Goal: Information Seeking & Learning: Learn about a topic

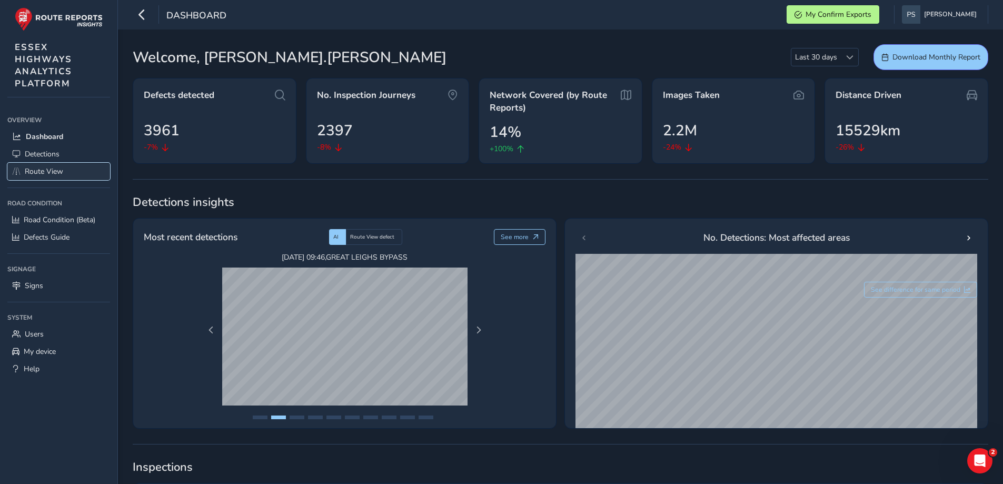
click at [41, 172] on span "Route View" at bounding box center [44, 171] width 38 height 10
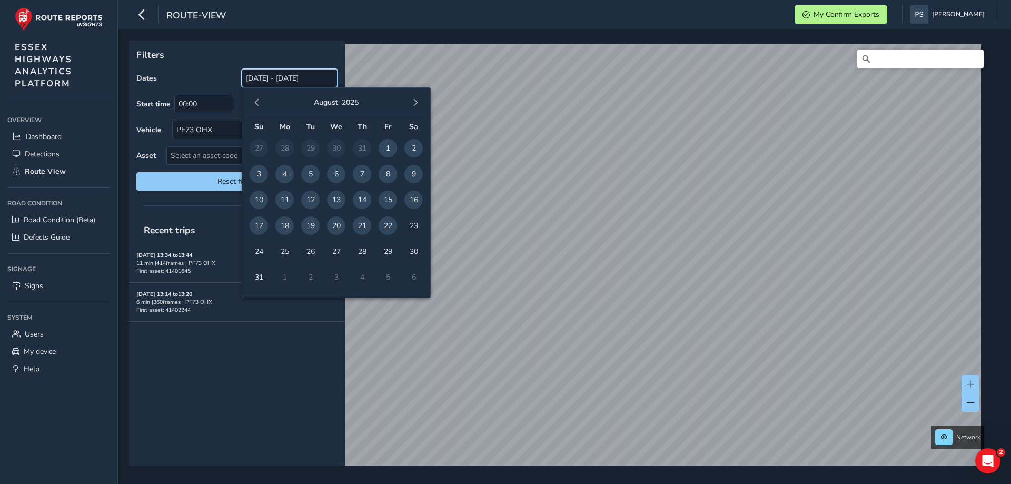
click at [299, 83] on input "[DATE] - [DATE]" at bounding box center [290, 78] width 96 height 18
click at [382, 224] on span "22" at bounding box center [388, 225] width 18 height 18
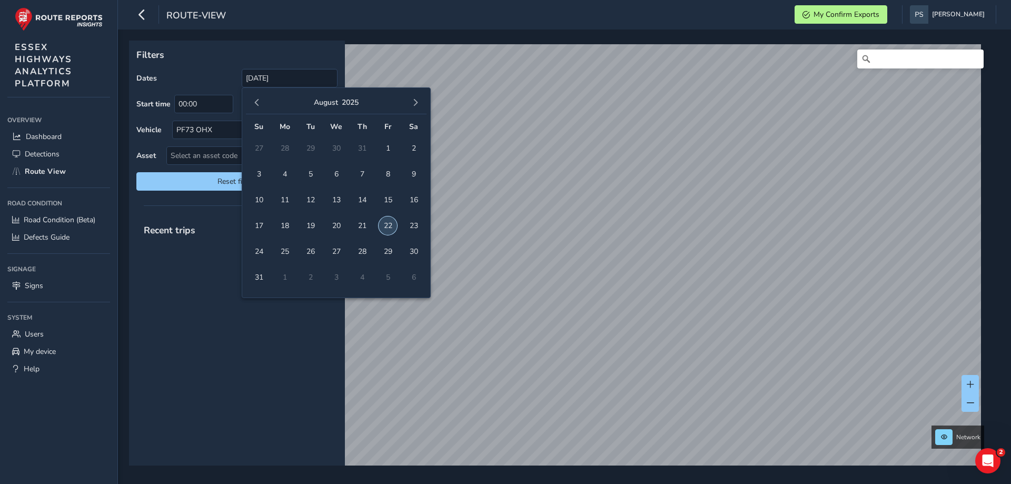
click at [382, 224] on span "22" at bounding box center [388, 225] width 18 height 18
click at [306, 81] on input "22/08/2025" at bounding box center [290, 78] width 96 height 18
click at [383, 226] on span "22" at bounding box center [388, 225] width 18 height 18
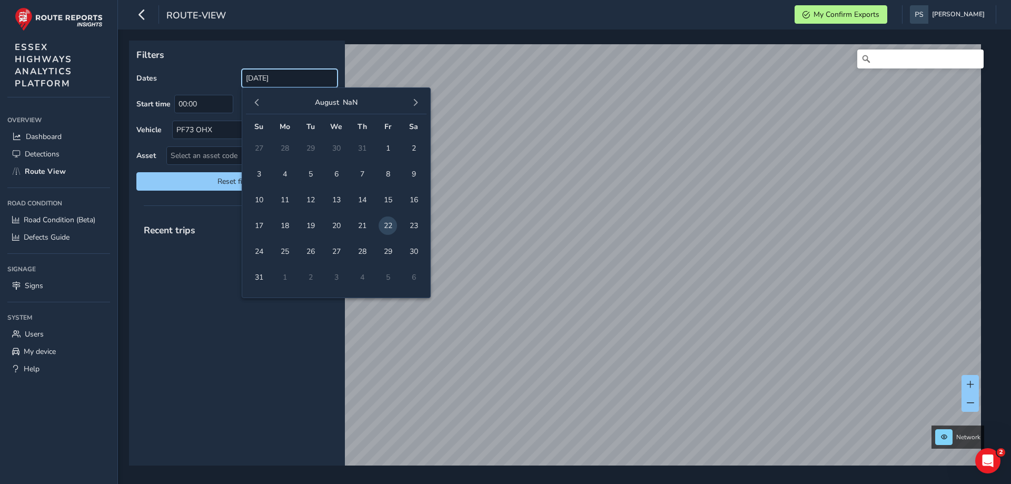
click at [302, 80] on input "22/08/2025" at bounding box center [290, 78] width 96 height 18
click at [390, 223] on span "22" at bounding box center [388, 225] width 18 height 18
drag, startPoint x: 286, startPoint y: 77, endPoint x: 102, endPoint y: 63, distance: 184.8
click at [103, 64] on div "route-view My Confirm Exports Paul Stanley Colour Scheme: Dark Dim Light Logout…" at bounding box center [505, 242] width 1011 height 484
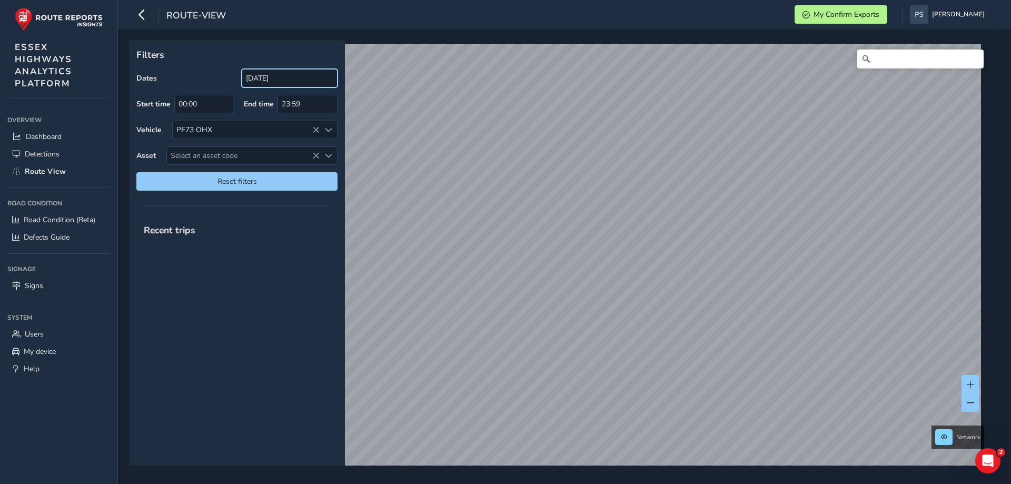
click at [312, 85] on input "22/08/2025" at bounding box center [290, 78] width 96 height 18
click at [262, 182] on span "Reset filters" at bounding box center [236, 181] width 185 height 10
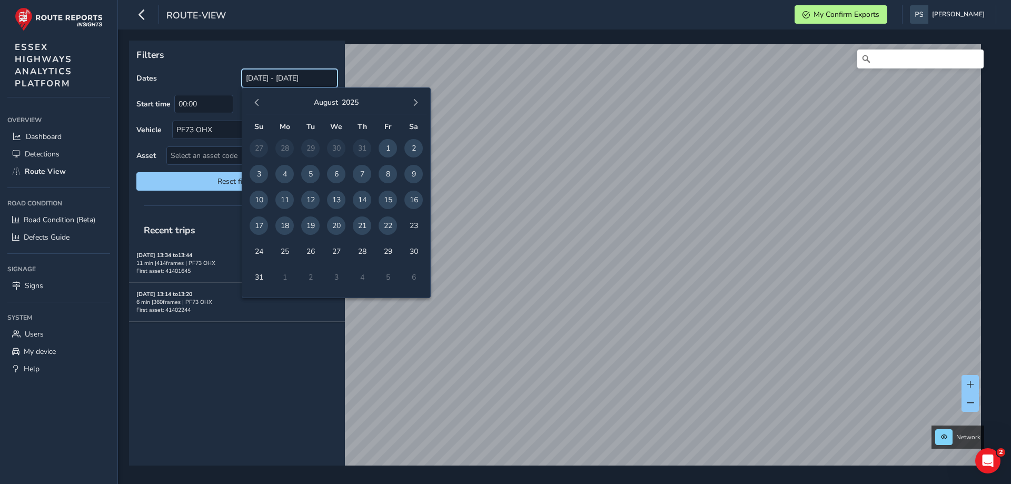
click at [295, 81] on input "[DATE] - [DATE]" at bounding box center [290, 78] width 96 height 18
click at [272, 348] on div "Recent trips Aug 21, 13:34 to 13:44 11 min | 414 frames | PF73 OHX First asset:…" at bounding box center [237, 340] width 216 height 249
click at [285, 81] on input "[DATE] - [DATE]" at bounding box center [290, 78] width 96 height 18
click at [386, 226] on span "22" at bounding box center [388, 225] width 18 height 18
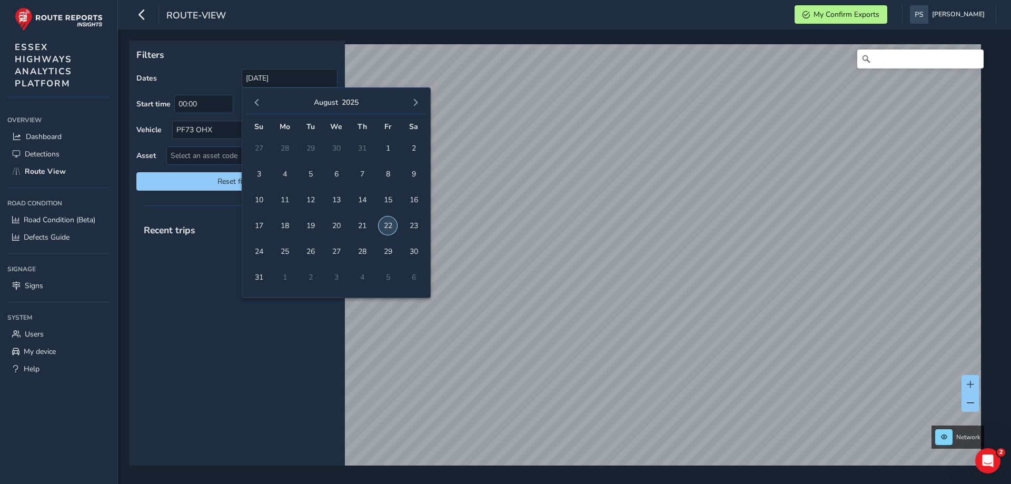
click at [386, 226] on span "22" at bounding box center [388, 225] width 18 height 18
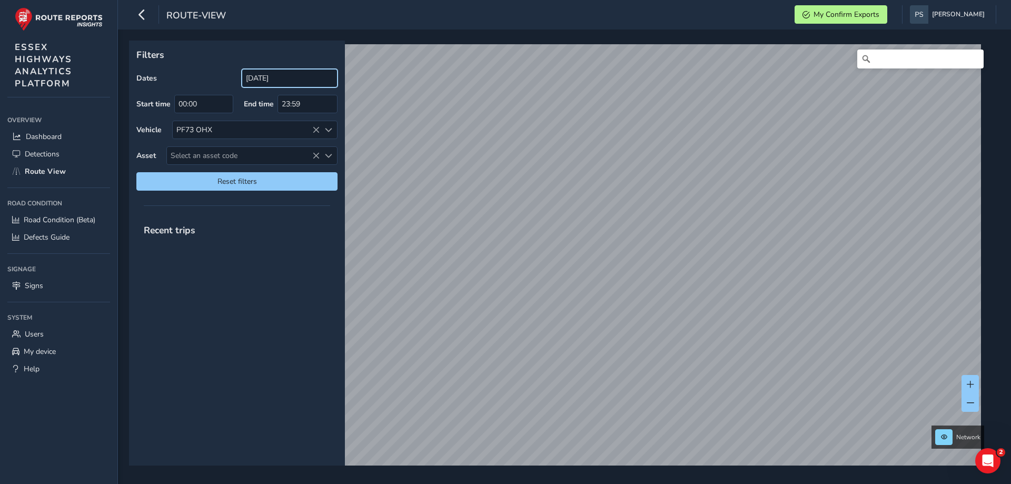
click at [290, 77] on input "22/08/2025" at bounding box center [290, 78] width 96 height 18
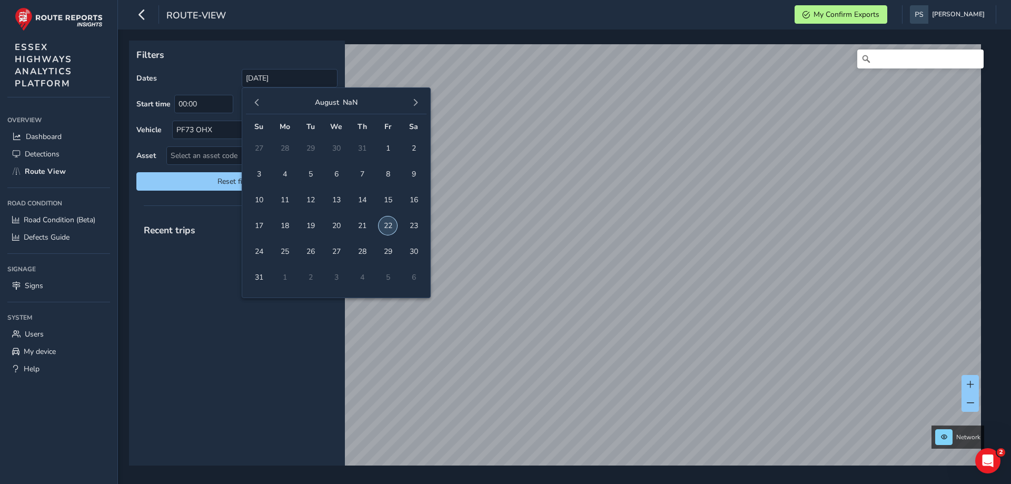
click at [390, 228] on span "22" at bounding box center [388, 225] width 18 height 18
click at [384, 224] on span "22" at bounding box center [388, 225] width 18 height 18
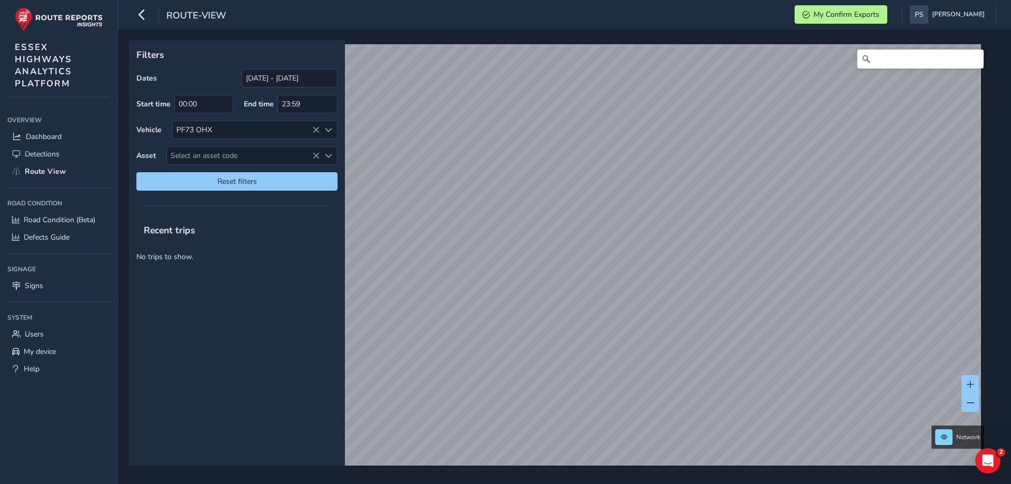
click at [384, 224] on span "22" at bounding box center [388, 225] width 18 height 18
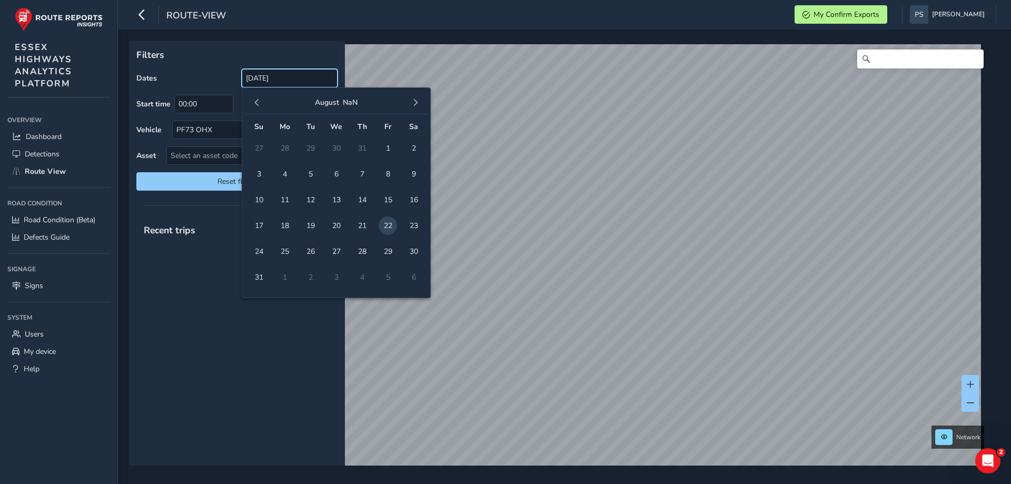
click at [296, 78] on input "22/08/2025" at bounding box center [290, 78] width 96 height 18
click at [389, 226] on span "22" at bounding box center [388, 225] width 18 height 18
click at [388, 225] on span "22" at bounding box center [388, 225] width 18 height 18
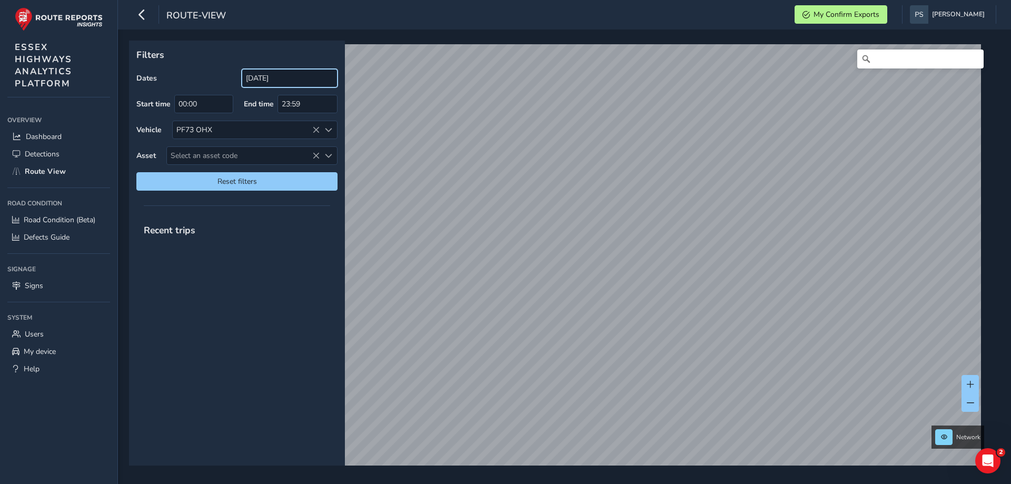
click at [291, 74] on input "22/08/2025" at bounding box center [290, 78] width 96 height 18
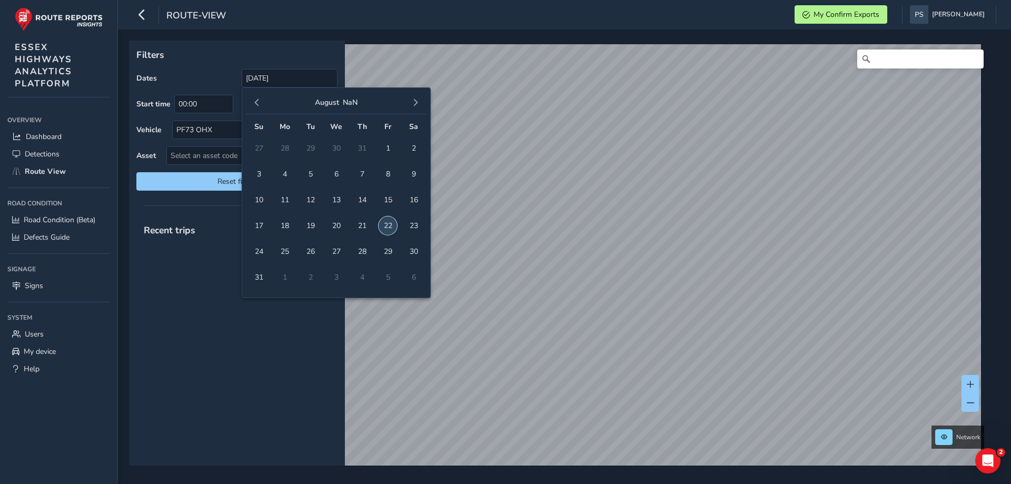
click at [390, 229] on span "22" at bounding box center [388, 225] width 18 height 18
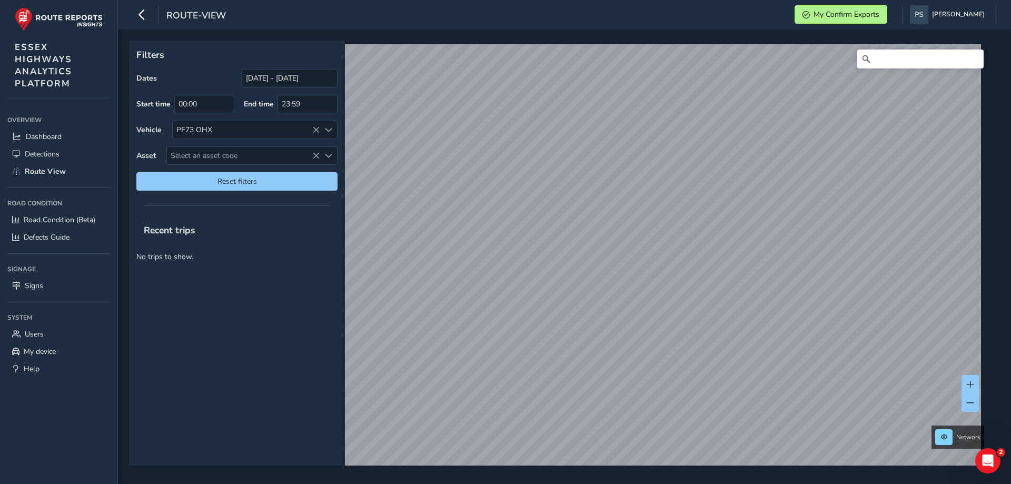
click at [229, 216] on div "Recent trips" at bounding box center [237, 229] width 216 height 27
click at [971, 384] on span at bounding box center [970, 384] width 7 height 7
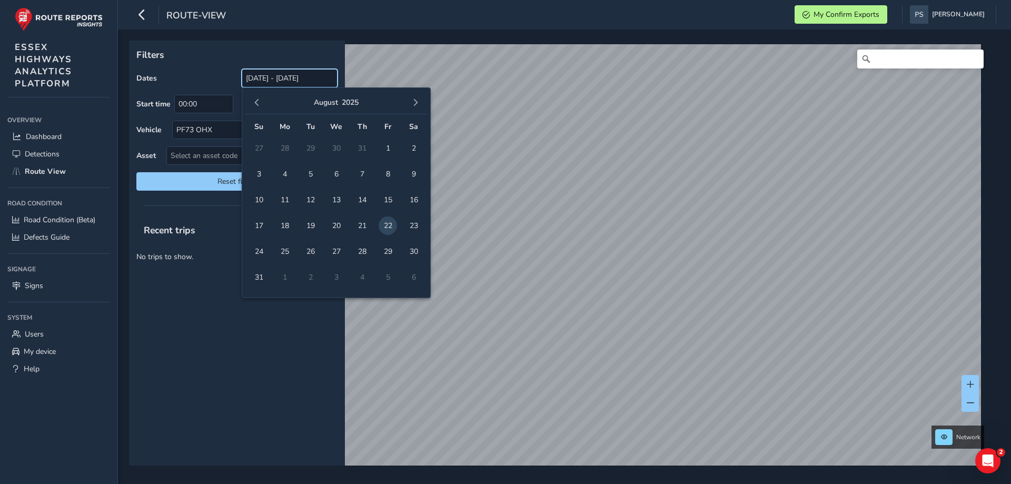
drag, startPoint x: 290, startPoint y: 77, endPoint x: 207, endPoint y: 78, distance: 82.2
click at [207, 78] on div "Dates 22/08/2025 - 22/08/2025" at bounding box center [236, 78] width 201 height 18
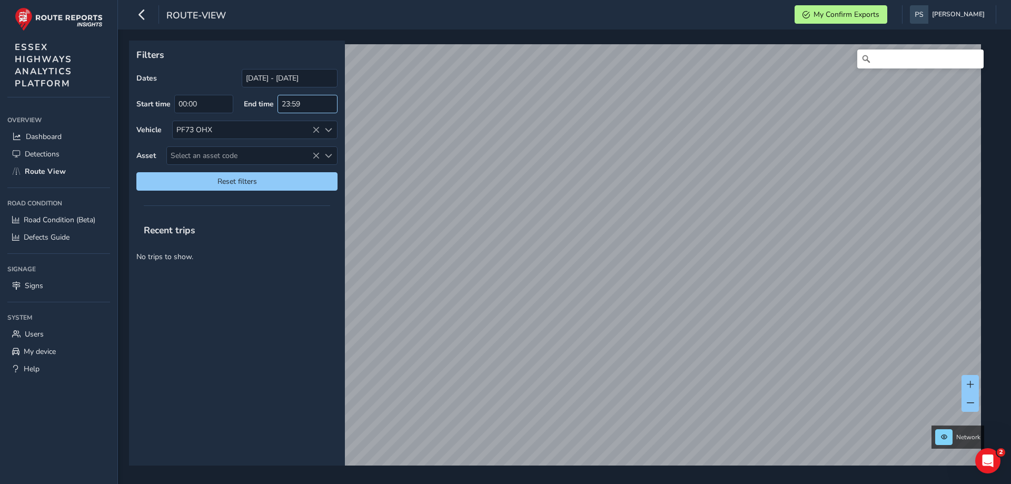
drag, startPoint x: 302, startPoint y: 271, endPoint x: 315, endPoint y: 107, distance: 164.3
click at [302, 270] on div "Recent trips No trips to show." at bounding box center [237, 340] width 216 height 249
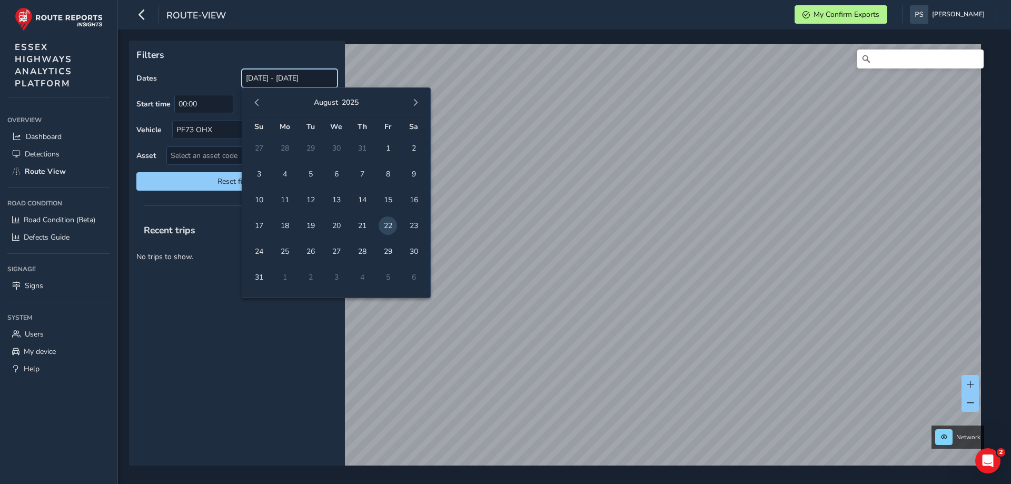
click at [278, 82] on input "22/08/2025 - 22/08/2025" at bounding box center [290, 78] width 96 height 18
click at [362, 225] on span "21" at bounding box center [362, 225] width 18 height 18
click at [304, 80] on input "[DATE]" at bounding box center [290, 78] width 96 height 18
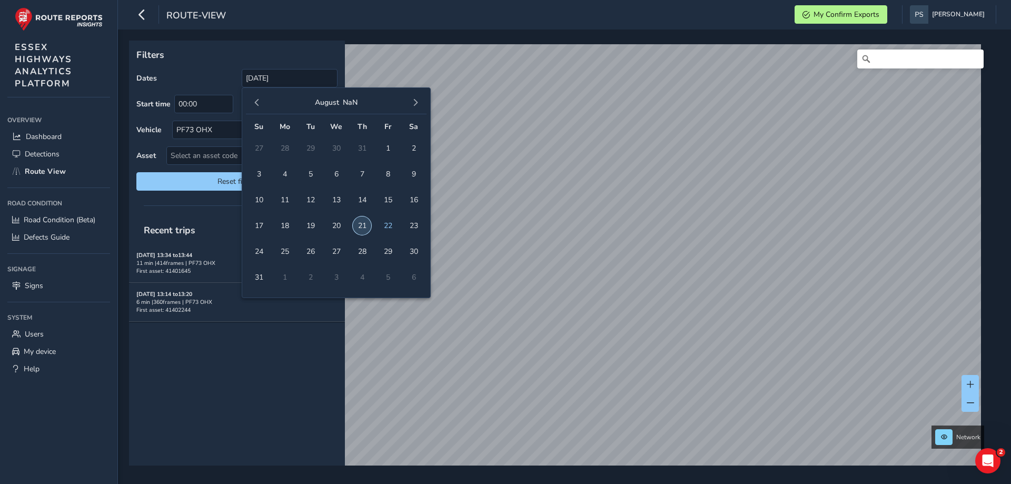
click at [364, 226] on span "21" at bounding box center [362, 225] width 18 height 18
type input "[DATE] - [DATE]"
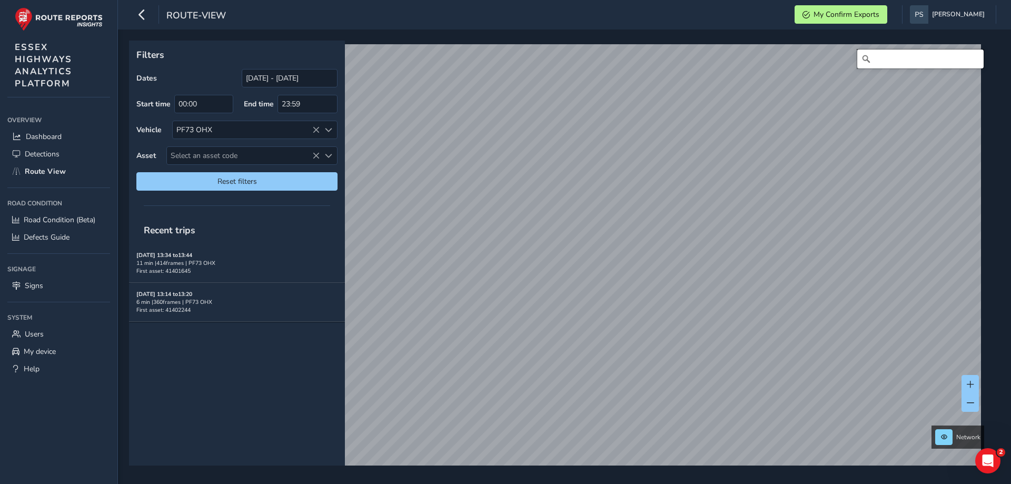
click at [907, 61] on input "Search" at bounding box center [920, 59] width 126 height 19
drag, startPoint x: 961, startPoint y: 62, endPoint x: 955, endPoint y: 64, distance: 6.4
click at [955, 64] on input "Dunmow Road Birchangere" at bounding box center [920, 59] width 126 height 19
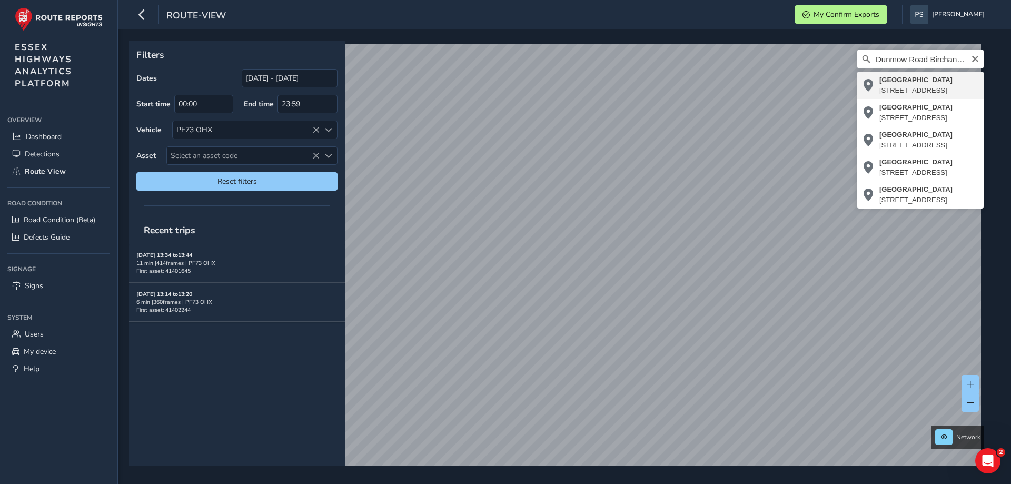
type input "Dunmow Road, Birchanger, Uttlesford, Essex, England, CM23 5RG, United Kingdom"
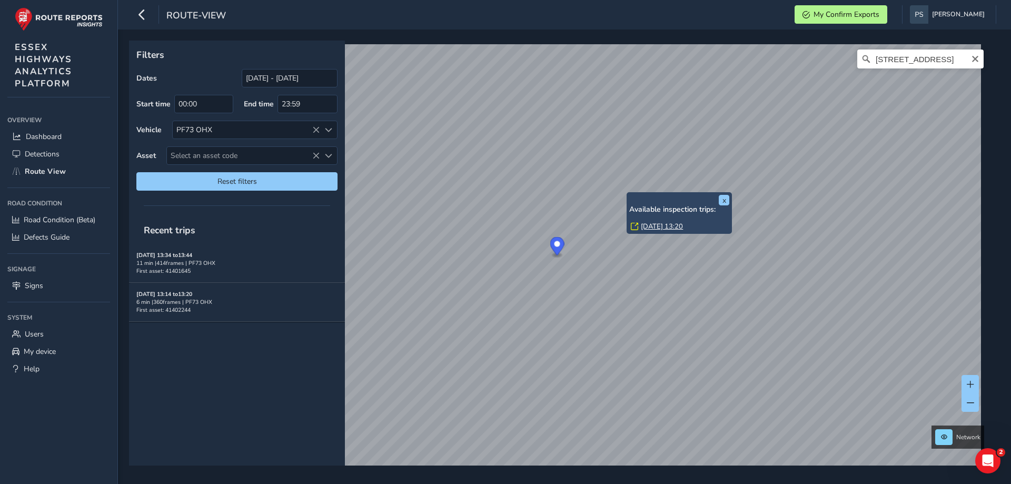
click at [628, 194] on div "x Available inspection trips: Thu, 21 Aug, 13:20" at bounding box center [679, 213] width 105 height 42
click at [659, 223] on link "Thu, 21 Aug, 13:20" at bounding box center [662, 226] width 42 height 9
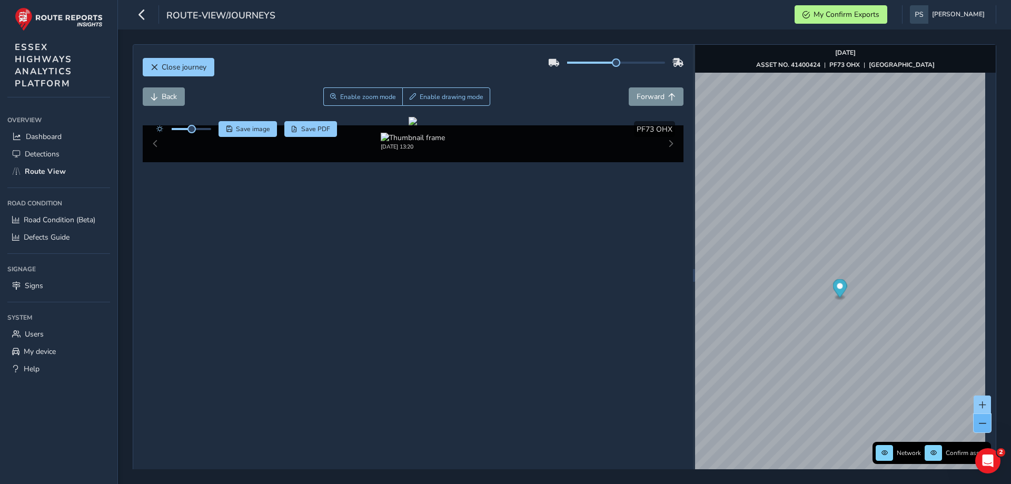
click at [978, 423] on button at bounding box center [982, 423] width 17 height 18
click at [651, 418] on div "Close journey Back Enable zoom mode Enable drawing mode Forward Click and Drag …" at bounding box center [565, 275] width 864 height 462
click at [979, 425] on span at bounding box center [982, 423] width 7 height 7
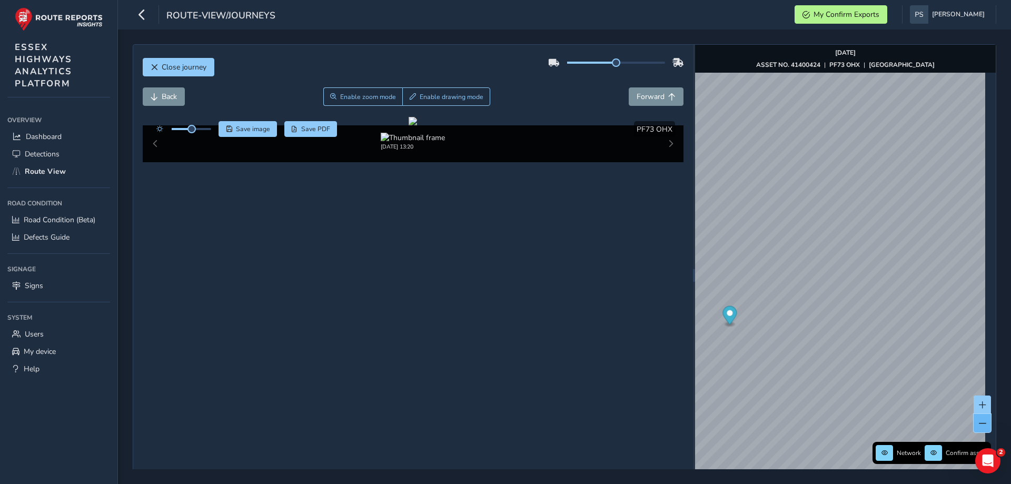
click at [979, 425] on span at bounding box center [982, 423] width 7 height 7
click at [167, 61] on button "Close journey" at bounding box center [179, 67] width 72 height 18
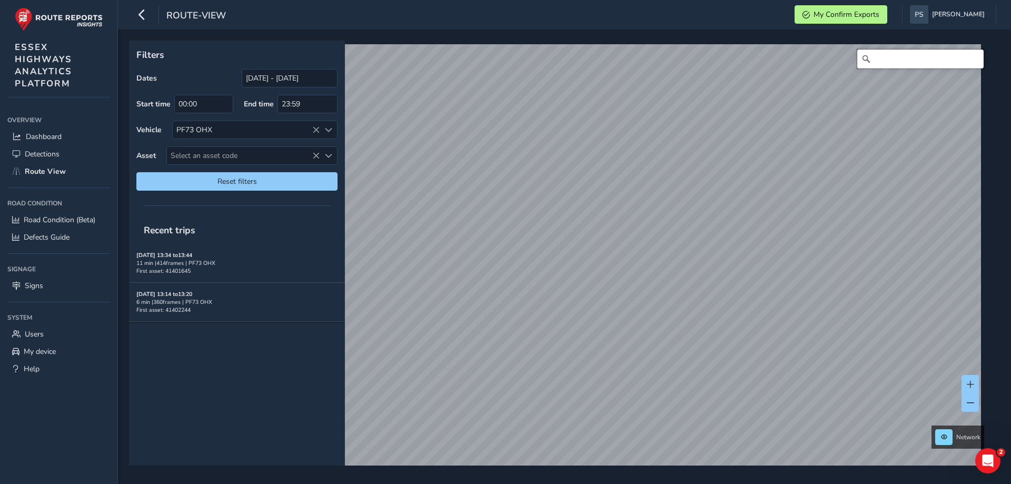
click at [885, 58] on input "Search" at bounding box center [920, 59] width 126 height 19
type input "Bishops Stortford Bypass"
click at [971, 404] on span at bounding box center [970, 402] width 7 height 7
click at [692, 210] on div "x Available inspection trips: Thu, 21 Aug, 13:44" at bounding box center [741, 230] width 105 height 42
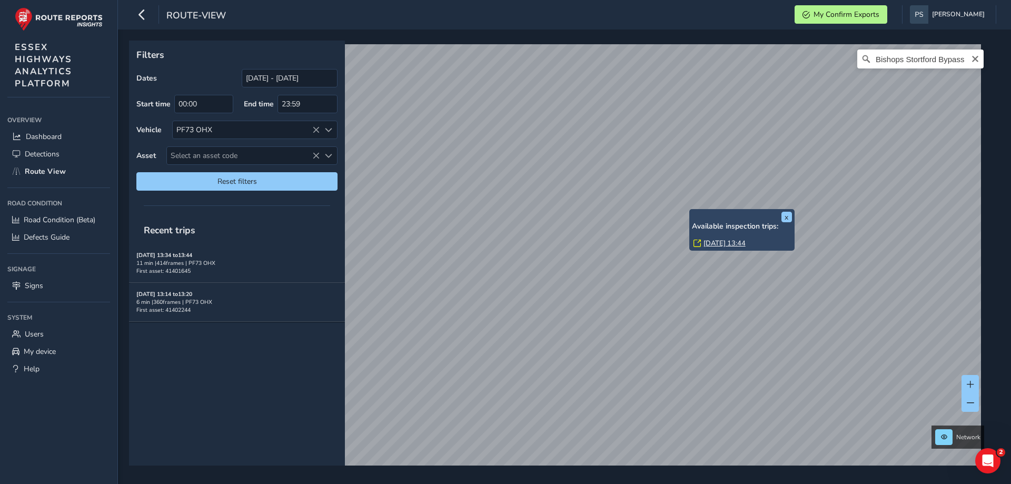
click at [714, 242] on link "Thu, 21 Aug, 13:44" at bounding box center [725, 243] width 42 height 9
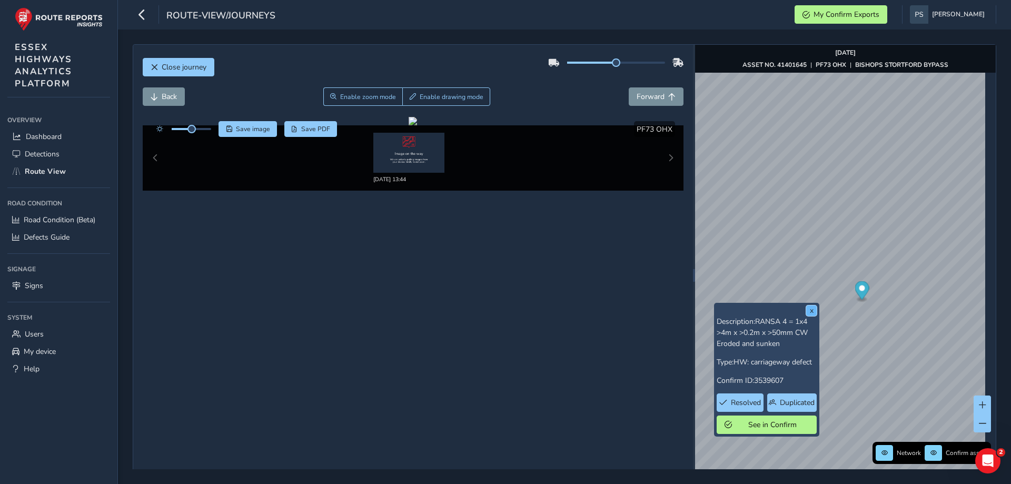
click at [807, 309] on button "x" at bounding box center [811, 310] width 11 height 11
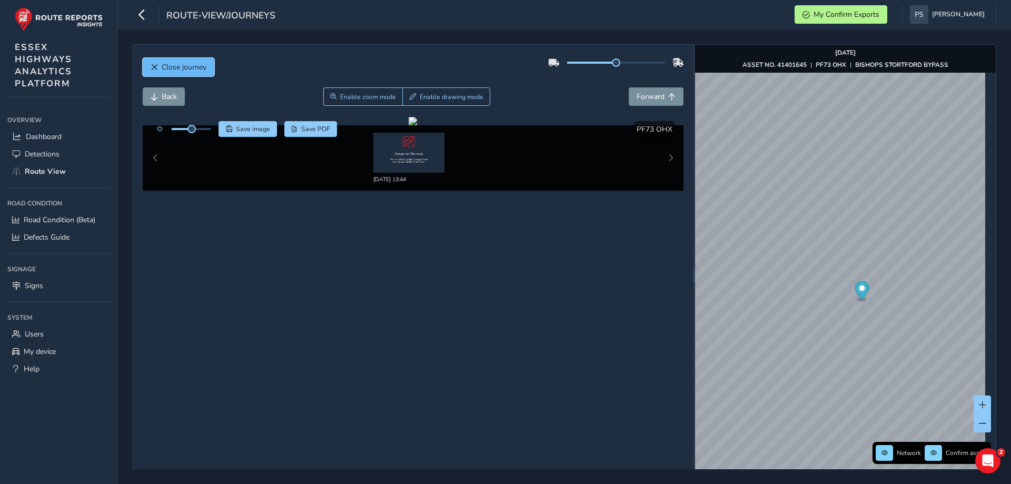
click at [171, 68] on span "Close journey" at bounding box center [184, 67] width 45 height 10
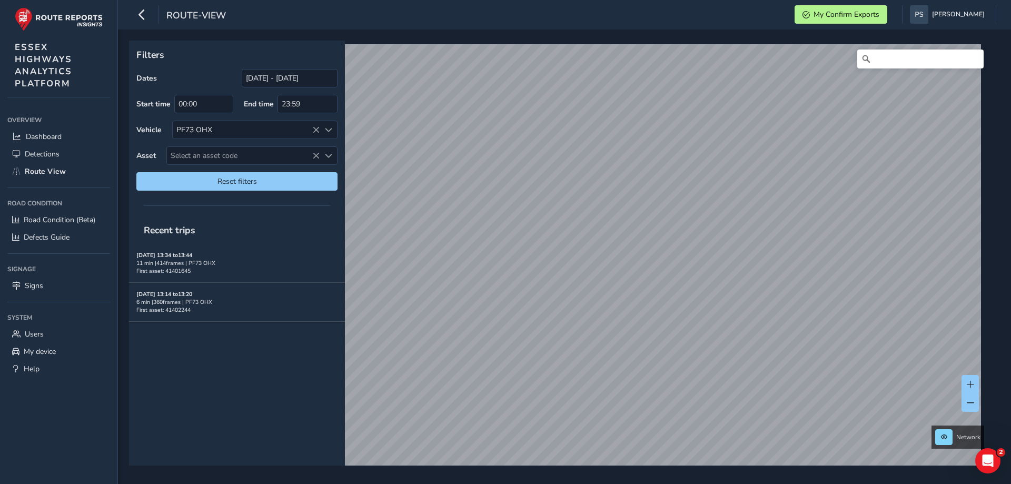
click at [746, 483] on html "route-view My Confirm Exports Paul Stanley Colour Scheme: Dark Dim Light Logout…" at bounding box center [505, 242] width 1011 height 484
click at [670, 483] on html "route-view My Confirm Exports Paul Stanley Colour Scheme: Dark Dim Light Logout…" at bounding box center [505, 242] width 1011 height 484
click at [676, 483] on html "route-view My Confirm Exports Paul Stanley Colour Scheme: Dark Dim Light Logout…" at bounding box center [505, 242] width 1011 height 484
click at [667, 372] on div "x Available inspection trips: Thu, 21 Aug, 13:41" at bounding box center [714, 390] width 100 height 36
click at [681, 402] on link "Thu, 21 Aug, 13:41" at bounding box center [696, 403] width 42 height 9
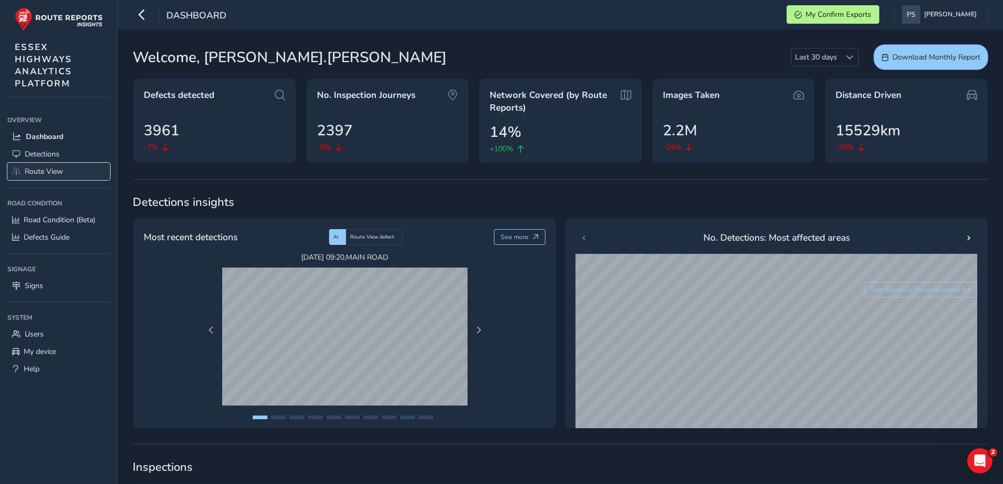
click at [34, 170] on span "Route View" at bounding box center [44, 171] width 38 height 10
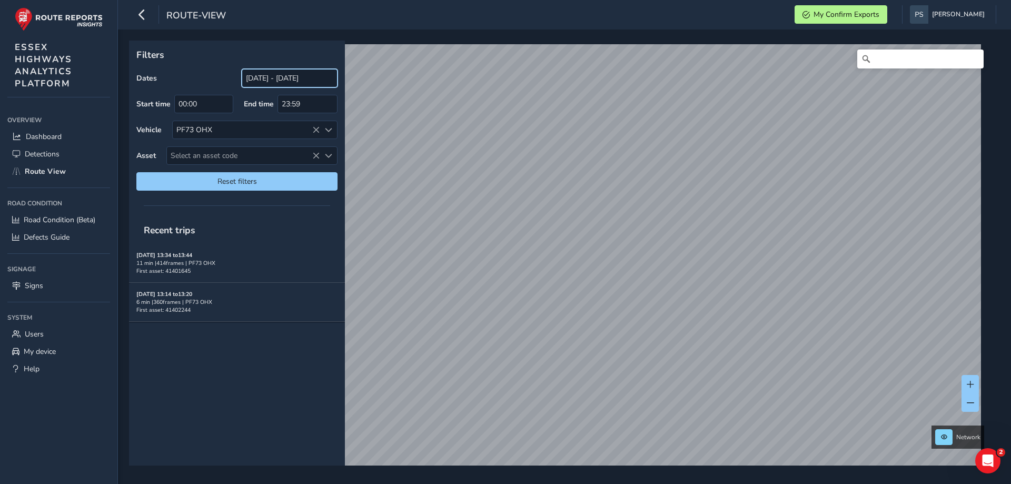
click at [289, 83] on input "[DATE] - [DATE]" at bounding box center [290, 78] width 96 height 18
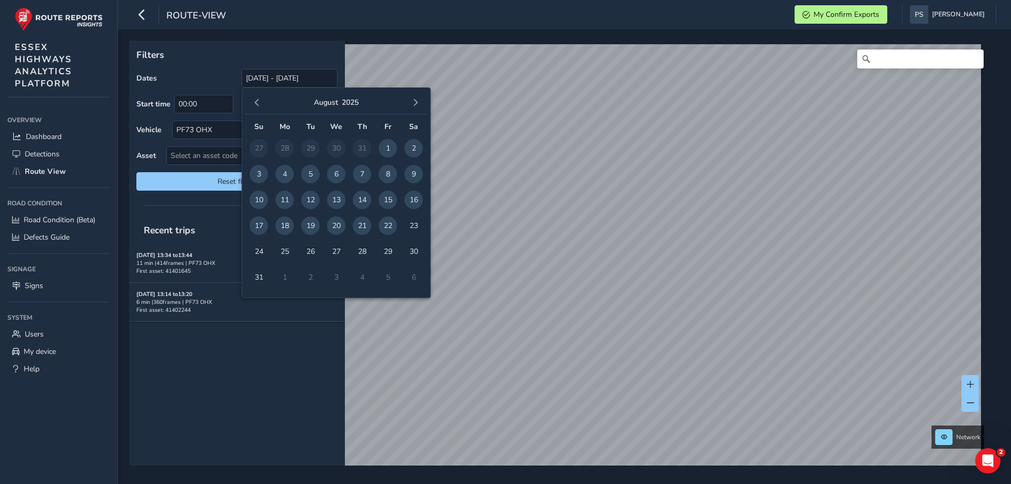
click at [361, 225] on span "21" at bounding box center [362, 225] width 18 height 18
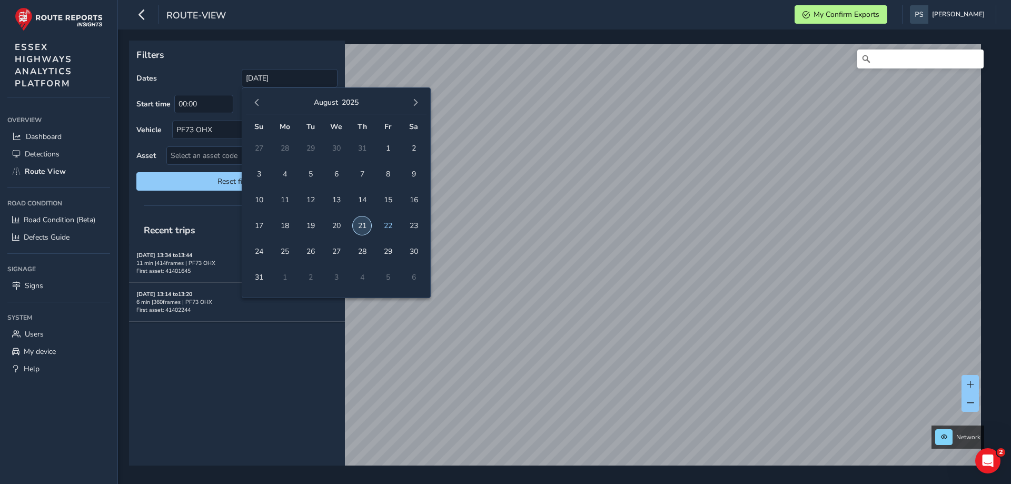
click at [361, 225] on span "21" at bounding box center [362, 225] width 18 height 18
type input "[DATE] - [DATE]"
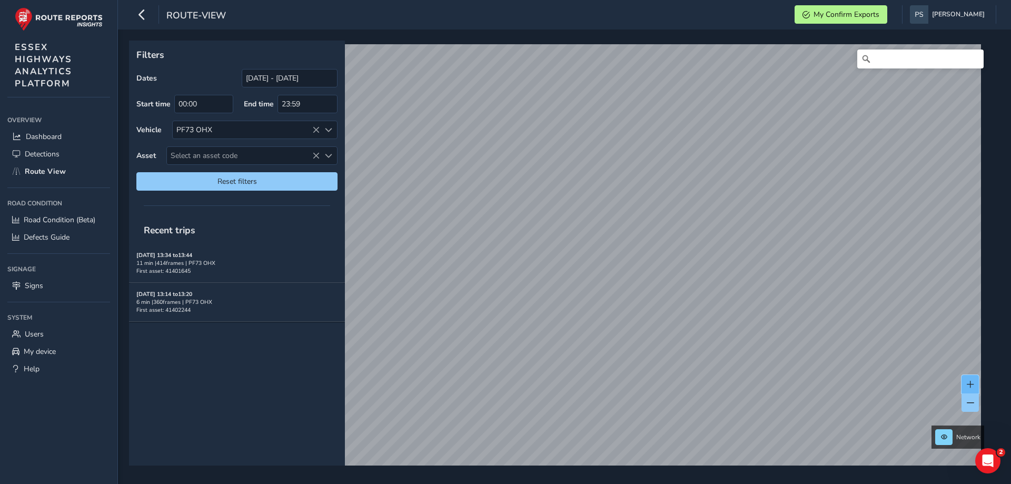
click at [967, 381] on span at bounding box center [970, 384] width 7 height 7
click at [967, 384] on span at bounding box center [970, 384] width 7 height 7
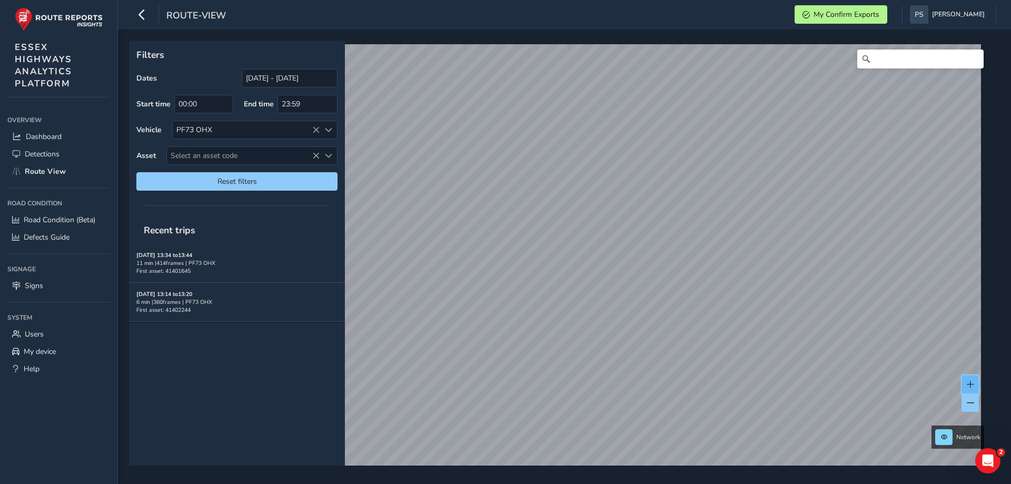
click at [967, 384] on span at bounding box center [970, 384] width 7 height 7
click at [969, 381] on span at bounding box center [970, 384] width 7 height 7
click at [965, 384] on button at bounding box center [970, 384] width 17 height 18
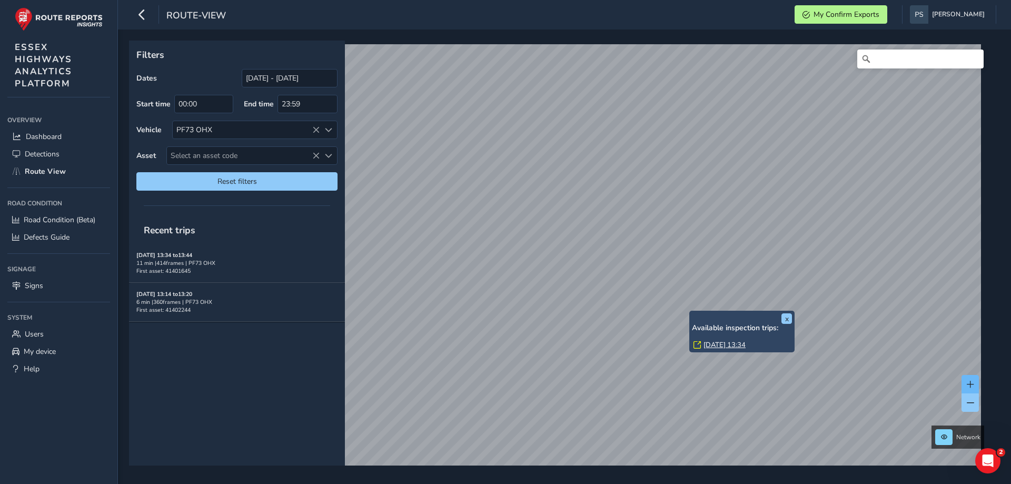
click at [691, 313] on div "x Available inspection trips: [DATE] 13:34" at bounding box center [741, 332] width 105 height 42
click at [717, 341] on link "[DATE] 13:34" at bounding box center [725, 344] width 42 height 9
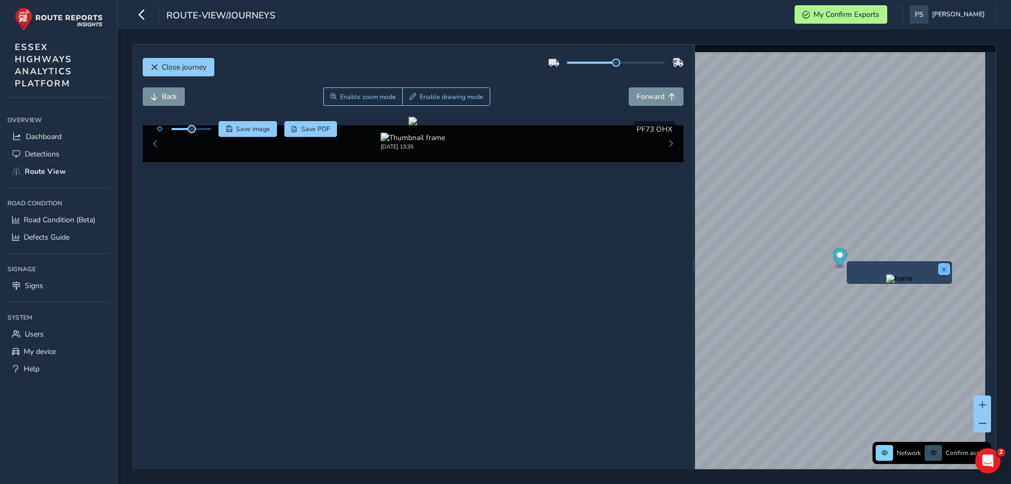
click at [942, 269] on button "x" at bounding box center [944, 269] width 11 height 11
click at [850, 264] on div "x" at bounding box center [899, 272] width 100 height 17
click at [848, 263] on div "x" at bounding box center [899, 272] width 105 height 23
click at [946, 265] on button "x" at bounding box center [944, 269] width 11 height 11
click at [847, 262] on div "x" at bounding box center [899, 272] width 105 height 23
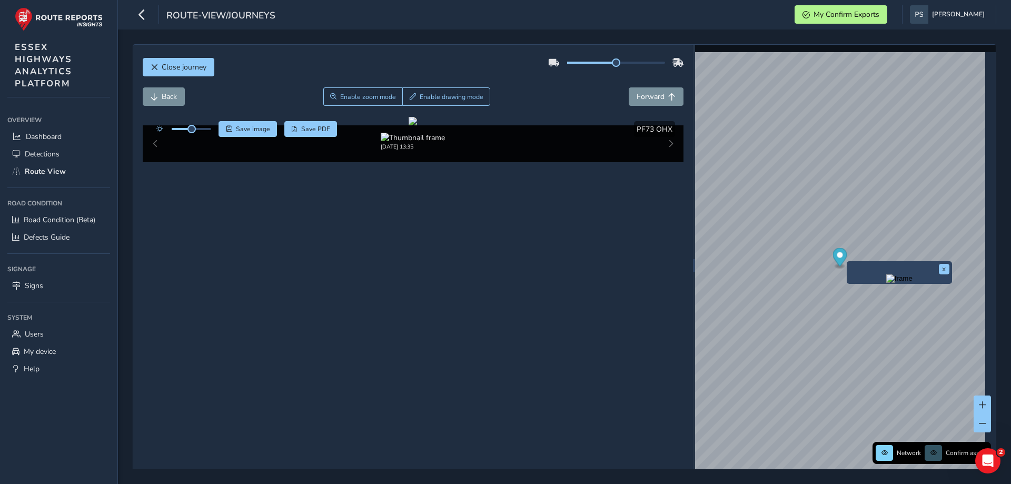
click at [847, 262] on div "x" at bounding box center [899, 272] width 105 height 23
click at [941, 266] on button "x" at bounding box center [944, 269] width 11 height 11
click at [847, 264] on div "x" at bounding box center [899, 272] width 105 height 23
